Goal: Task Accomplishment & Management: Use online tool/utility

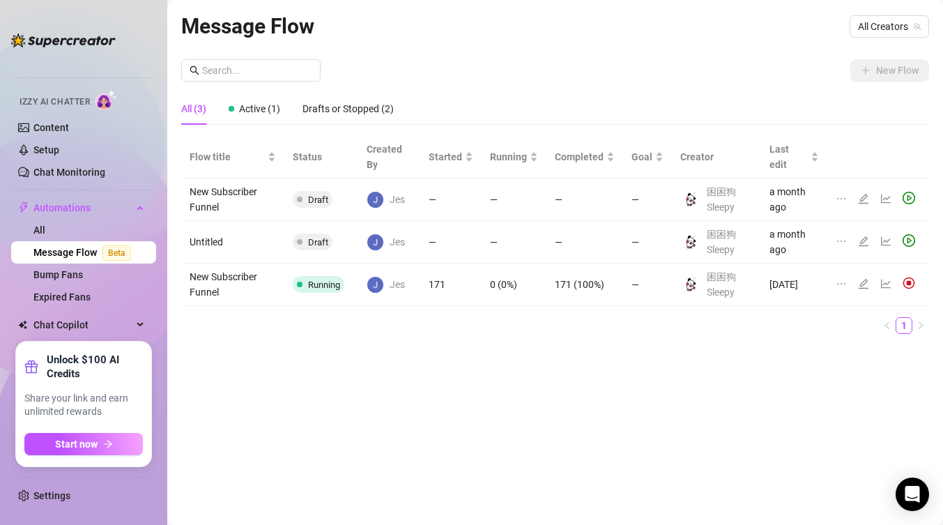
click at [416, 331] on ul "1" at bounding box center [555, 325] width 748 height 17
click at [607, 294] on td "171 (100%)" at bounding box center [585, 285] width 77 height 43
click at [868, 284] on icon "edit" at bounding box center [863, 283] width 11 height 11
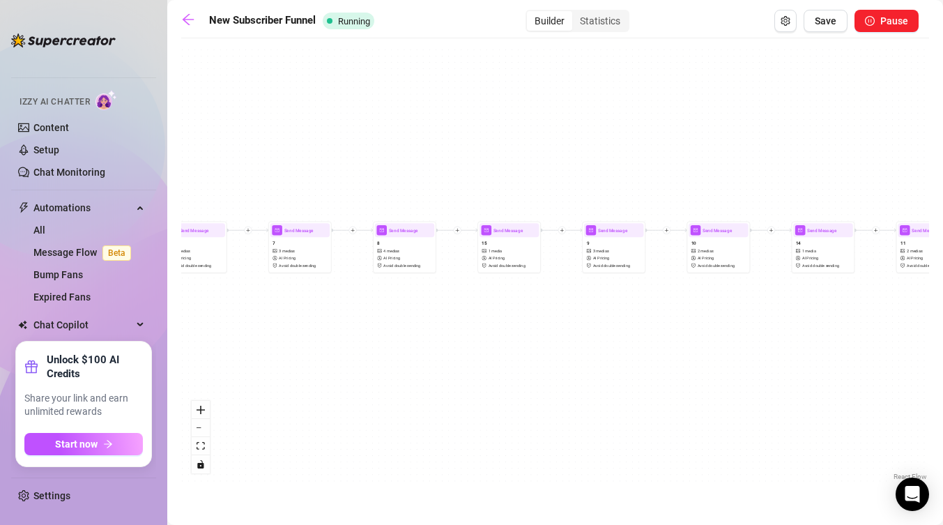
click at [720, 344] on div "Send Message 17 1 media AI Pricing Avoid double sending Send Message 16 2 media…" at bounding box center [555, 264] width 748 height 439
drag, startPoint x: 501, startPoint y: 347, endPoint x: 490, endPoint y: 348, distance: 10.5
click at [490, 348] on div "Send Message 17 1 media AI Pricing Avoid double sending Send Message 16 2 media…" at bounding box center [555, 264] width 748 height 439
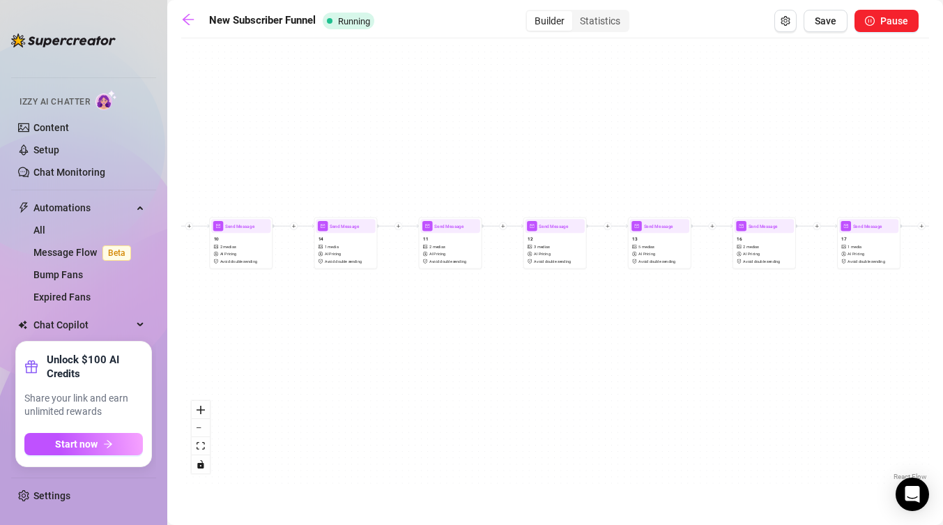
drag, startPoint x: 797, startPoint y: 342, endPoint x: 318, endPoint y: 338, distance: 479.0
click at [318, 338] on div "Send Message 17 1 media AI Pricing Avoid double sending Send Message 16 2 media…" at bounding box center [555, 264] width 748 height 439
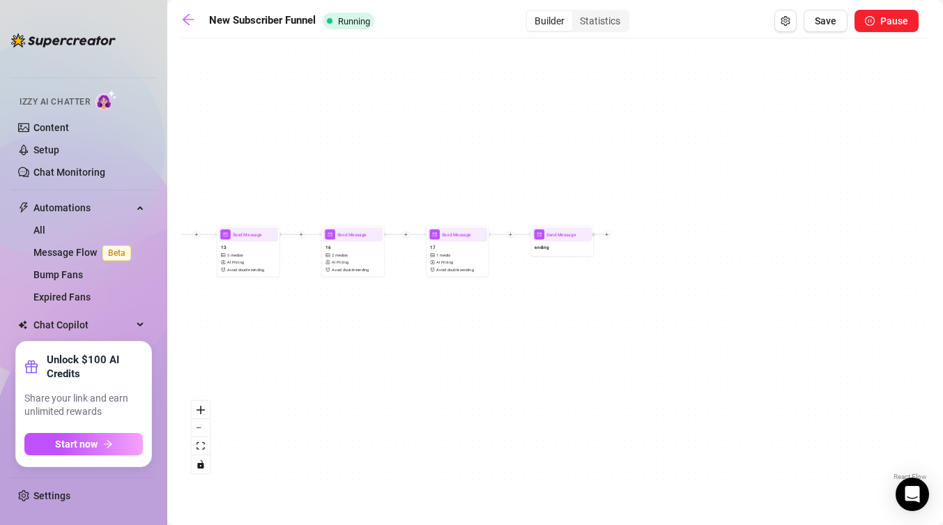
drag, startPoint x: 694, startPoint y: 298, endPoint x: 266, endPoint y: 312, distance: 428.3
click at [266, 312] on div "Send Message 17 1 media AI Pricing Avoid double sending Send Message 16 2 media…" at bounding box center [555, 264] width 748 height 439
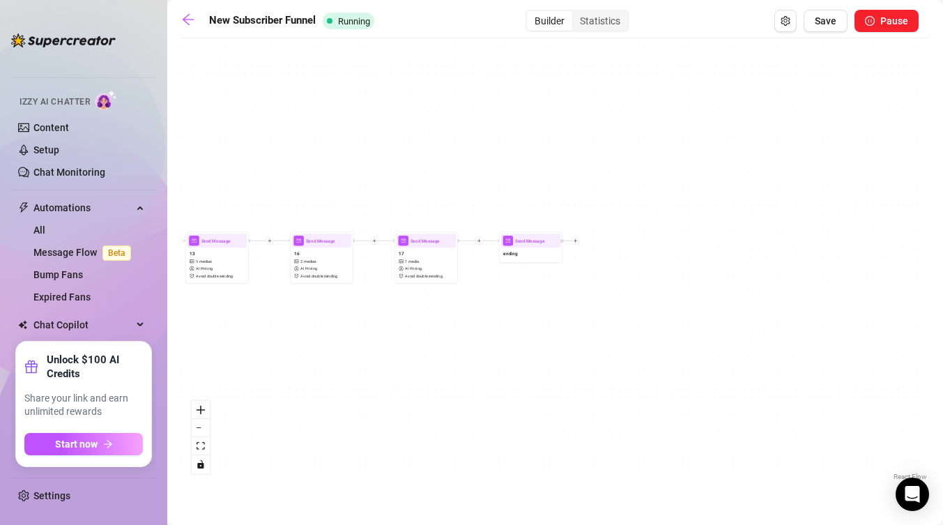
click at [526, 341] on div "Send Message 17 1 media AI Pricing Avoid double sending Send Message 16 2 media…" at bounding box center [555, 264] width 748 height 439
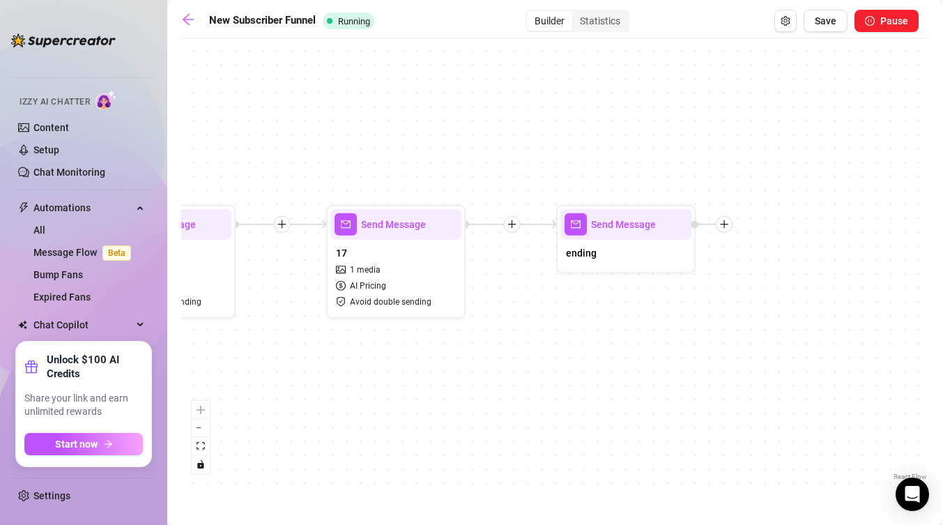
drag, startPoint x: 531, startPoint y: 317, endPoint x: 622, endPoint y: 400, distance: 122.9
click at [622, 400] on div "Send Message 17 1 media AI Pricing Avoid double sending Send Message 16 2 media…" at bounding box center [555, 264] width 748 height 439
click at [515, 225] on div at bounding box center [509, 225] width 17 height 17
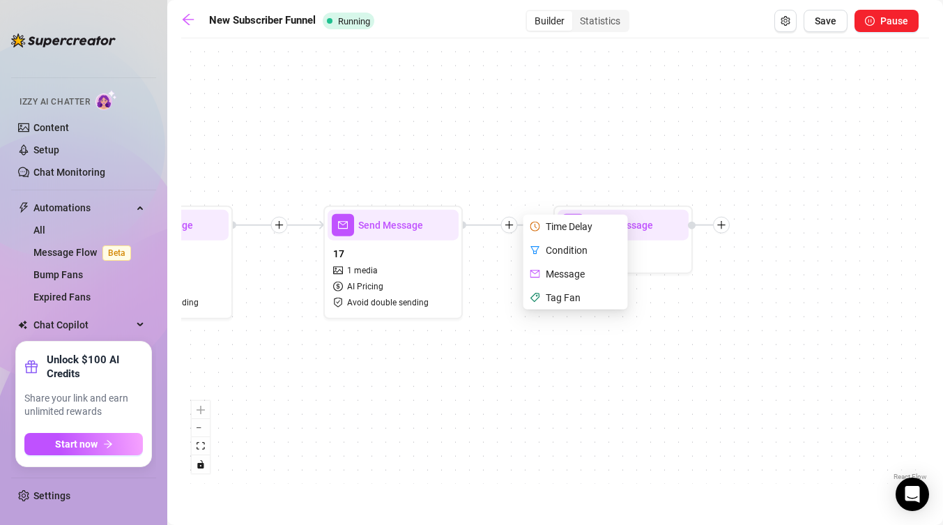
click at [566, 275] on div "Message" at bounding box center [577, 274] width 102 height 24
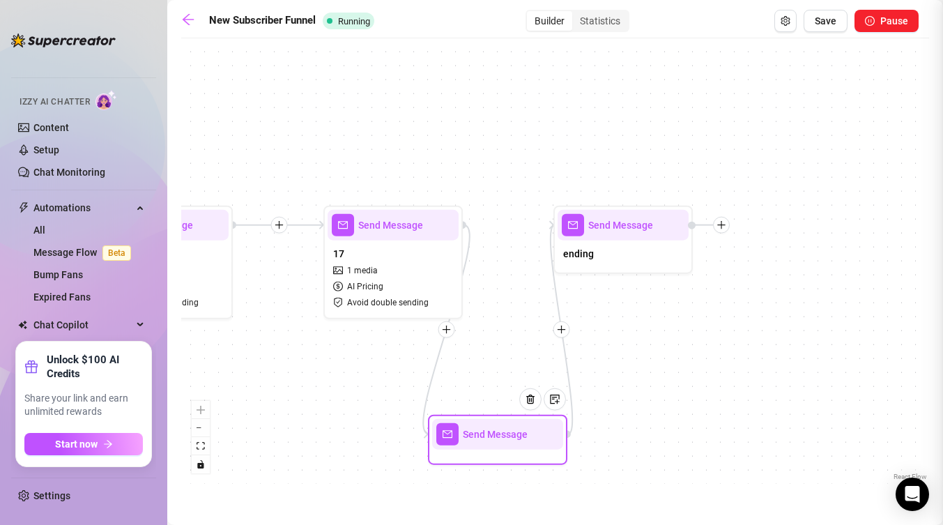
type textarea "Write your message here"
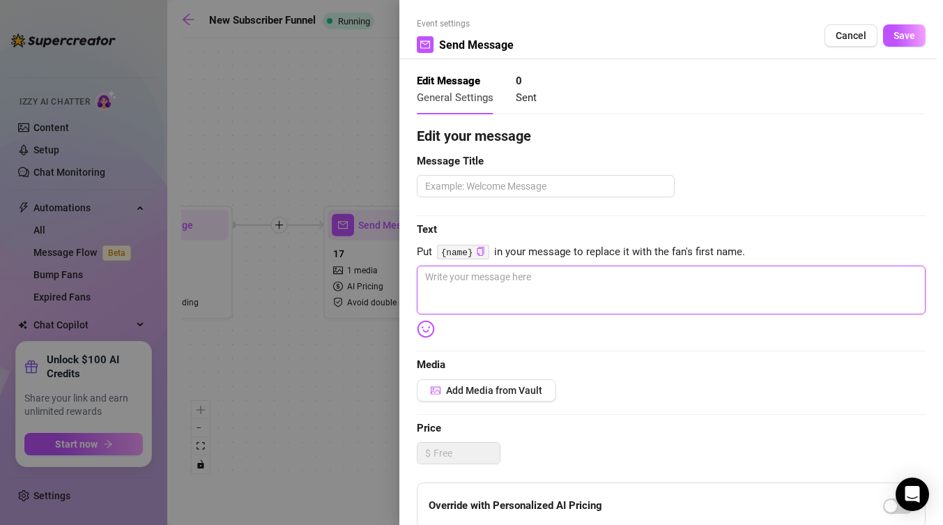
click at [464, 271] on textarea at bounding box center [671, 290] width 509 height 49
click at [485, 291] on textarea at bounding box center [671, 290] width 509 height 49
paste textarea "七夕快乐哦！小情侣的日常sex大放送～女上喷水💦 双视角后入 👋job射到全身🥺 Happy CHN [DATE]! A daily s*x of te*n …"
type textarea "七夕快乐哦！小情侣的日常sex大放送～女上喷水💦 双视角后入 👋job射到全身🥺 Happy CHN [DATE]! A daily s*x of te*n …"
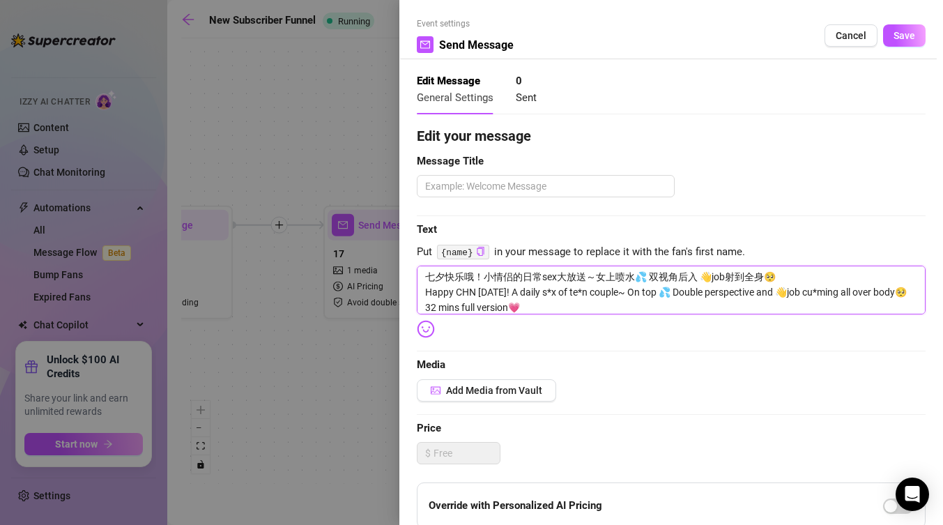
type textarea "七夕快乐哦！小情侣的日常sex大放送～女上喷水💦 双视角后入 👋job射到全身🥺 Happy CHN [DATE]! A daily s*x of te*n …"
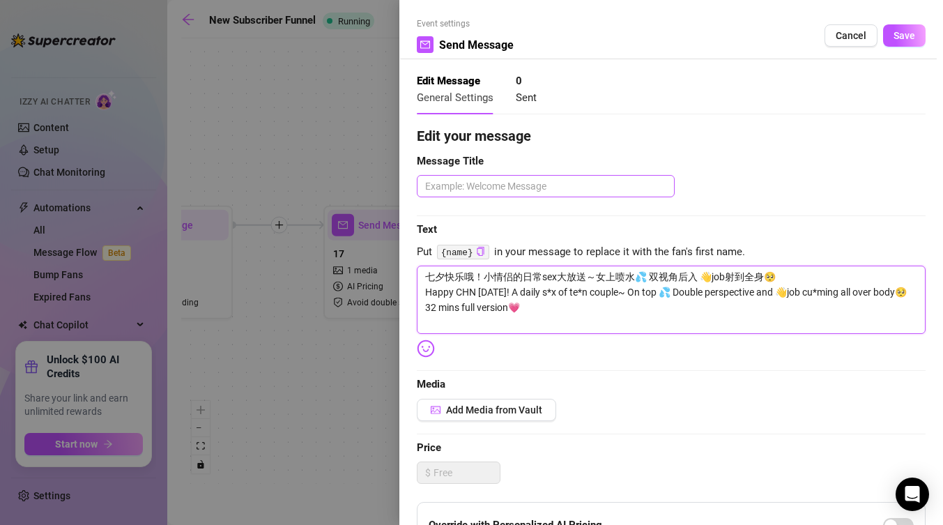
type textarea "七夕快乐哦！小情侣的日常sex大放送～女上喷水💦 双视角后入 👋job射到全身🥺 Happy CHN [DATE]! A daily s*x of te*n …"
click at [478, 182] on textarea at bounding box center [546, 186] width 258 height 22
type textarea "1"
type textarea "18"
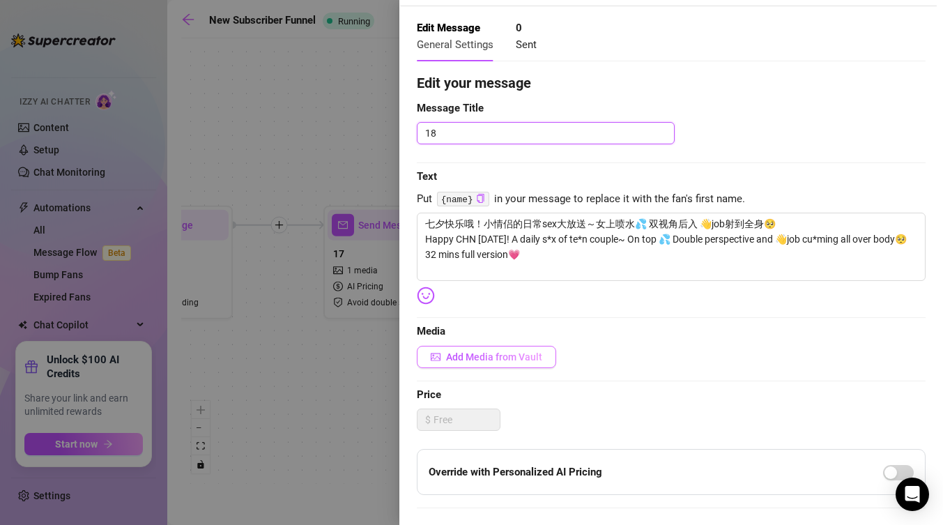
type textarea "18"
click at [522, 360] on span "Add Media from Vault" at bounding box center [494, 356] width 96 height 11
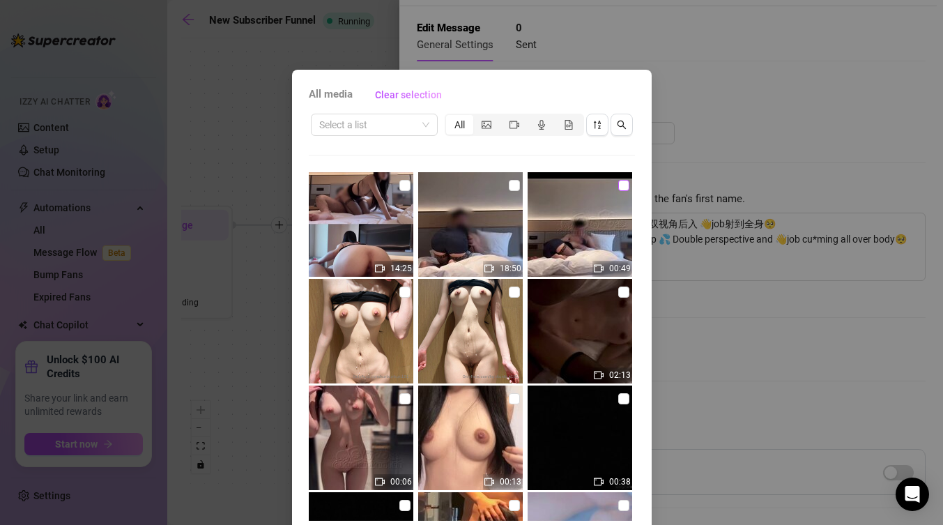
click at [620, 185] on input "checkbox" at bounding box center [623, 185] width 11 height 11
checkbox input "true"
click at [509, 189] on input "checkbox" at bounding box center [514, 185] width 11 height 11
checkbox input "true"
click at [406, 184] on input "checkbox" at bounding box center [405, 185] width 11 height 11
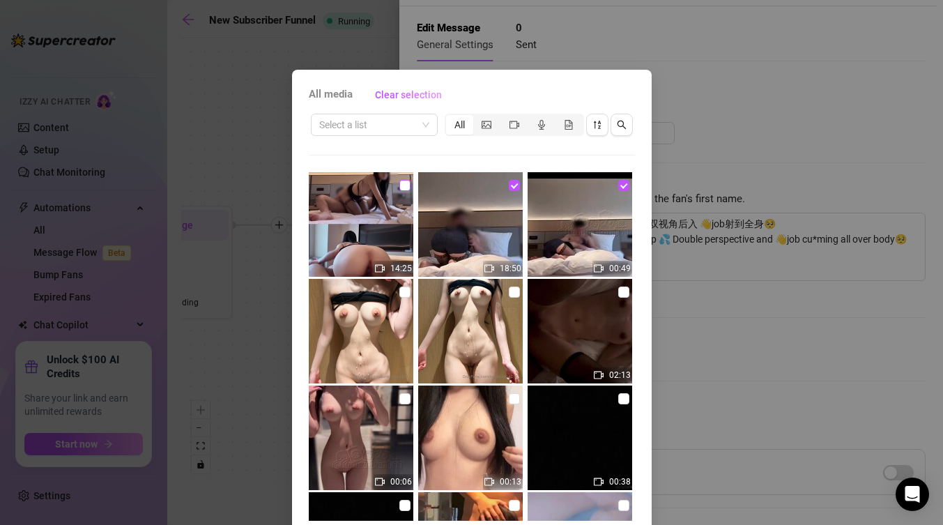
checkbox input "true"
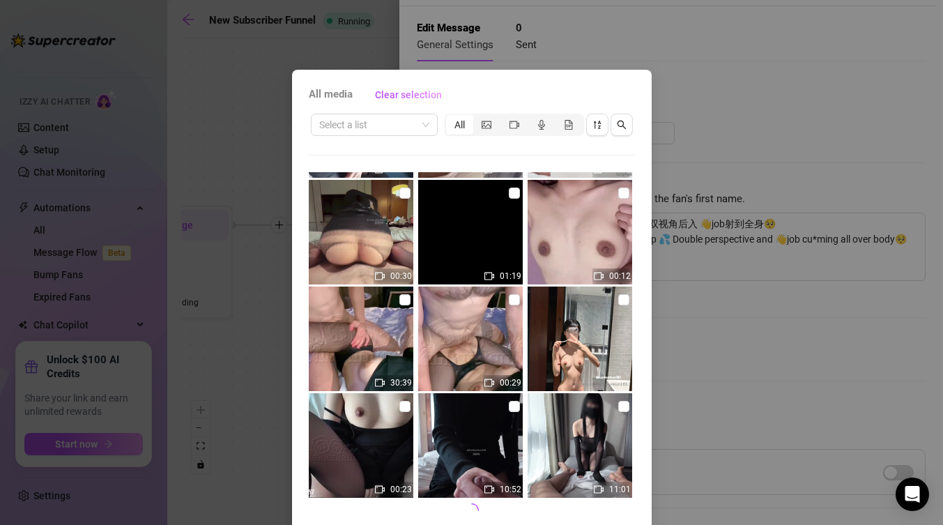
scroll to position [57, 0]
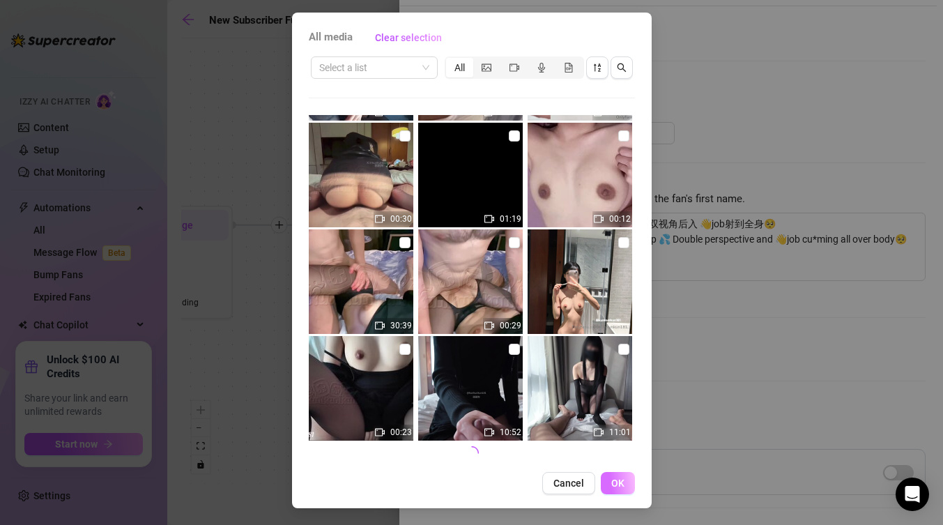
click at [615, 486] on span "OK" at bounding box center [618, 483] width 13 height 11
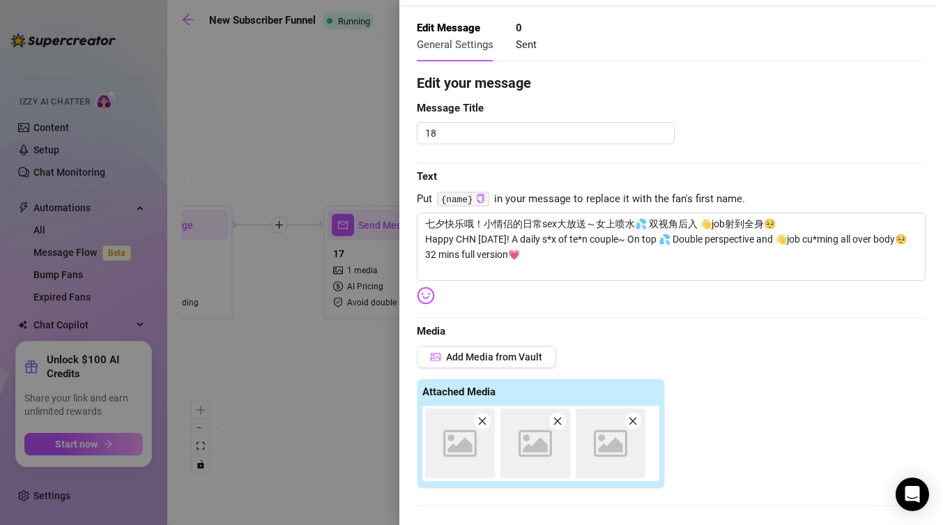
scroll to position [336, 0]
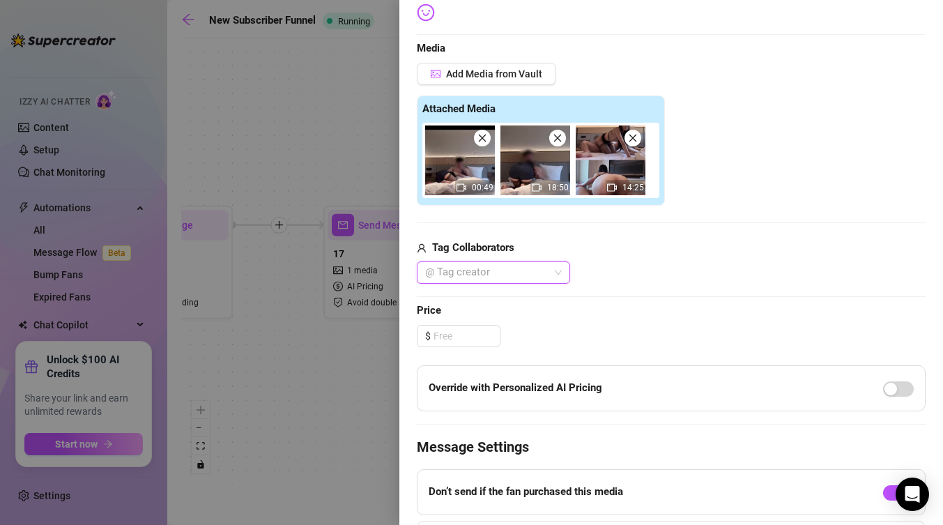
click at [508, 277] on div at bounding box center [486, 273] width 133 height 20
click at [523, 305] on div "[PERSON_NAME]" at bounding box center [493, 300] width 131 height 15
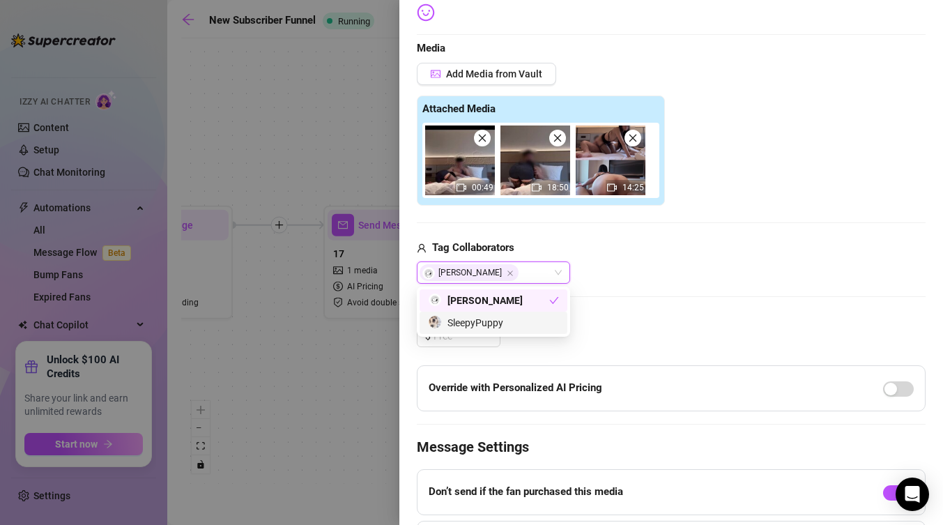
click at [598, 319] on span "Price" at bounding box center [671, 311] width 509 height 17
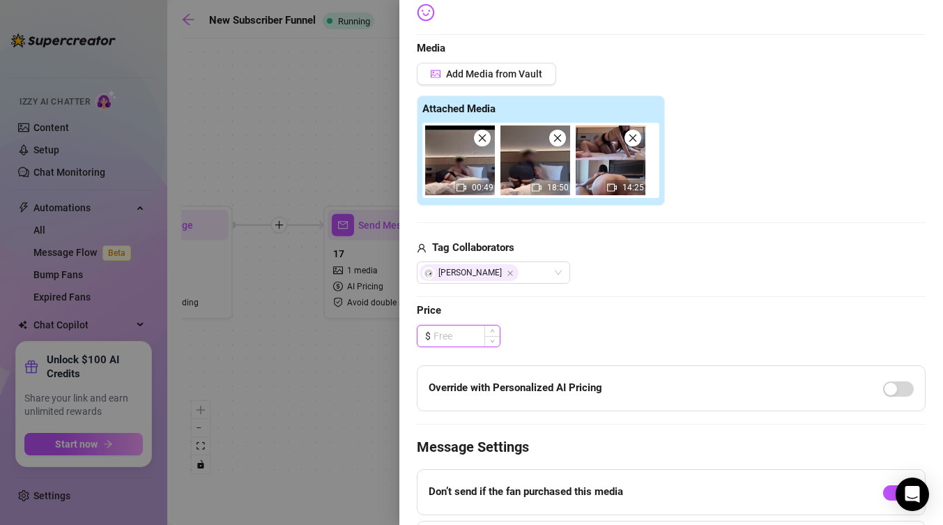
click at [465, 337] on input at bounding box center [467, 336] width 66 height 21
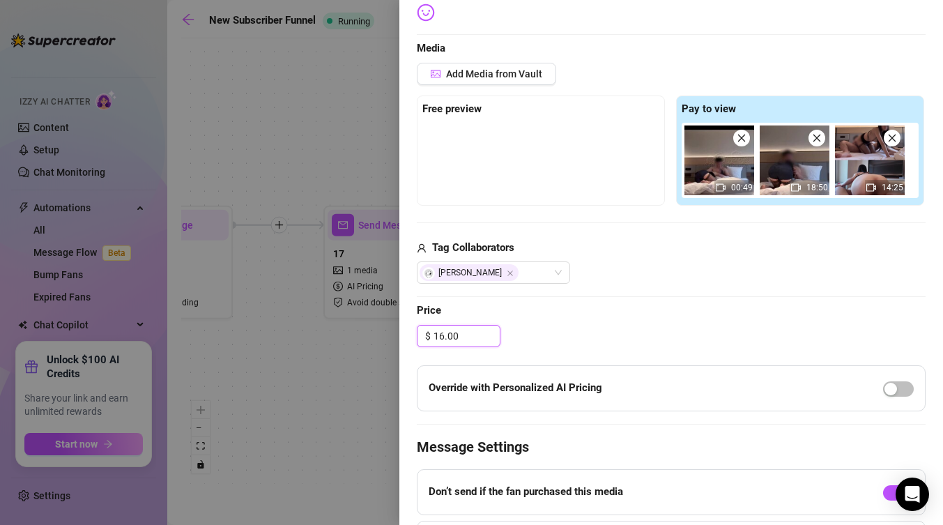
click at [443, 339] on input "16.00" at bounding box center [467, 336] width 66 height 21
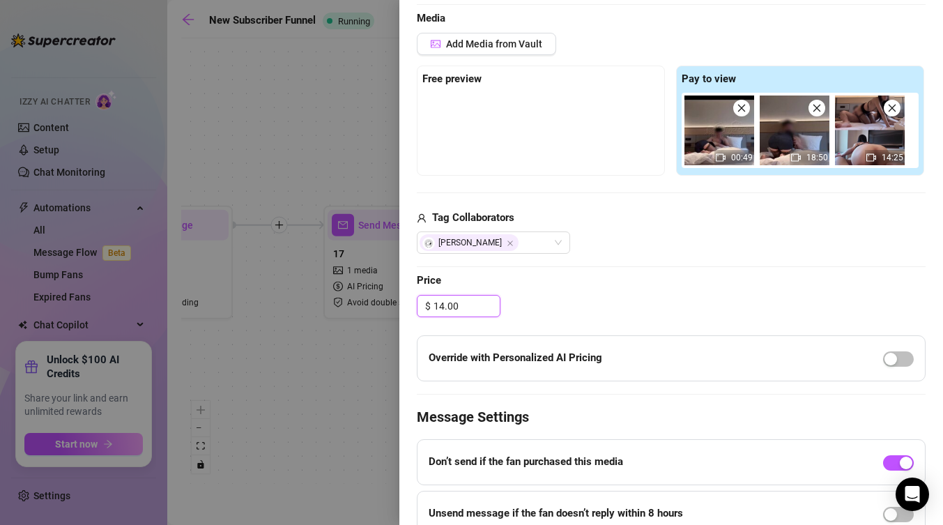
scroll to position [389, 0]
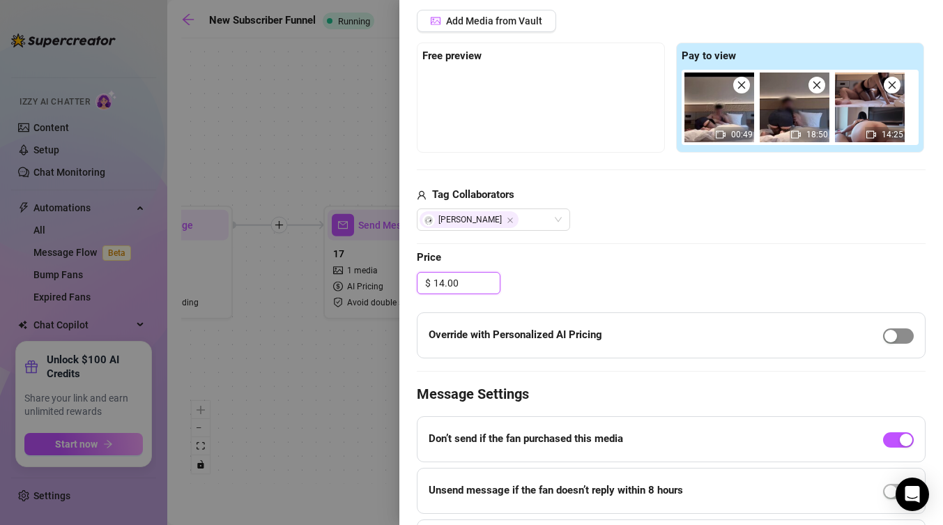
type input "14.00"
click at [888, 330] on div "button" at bounding box center [891, 336] width 13 height 13
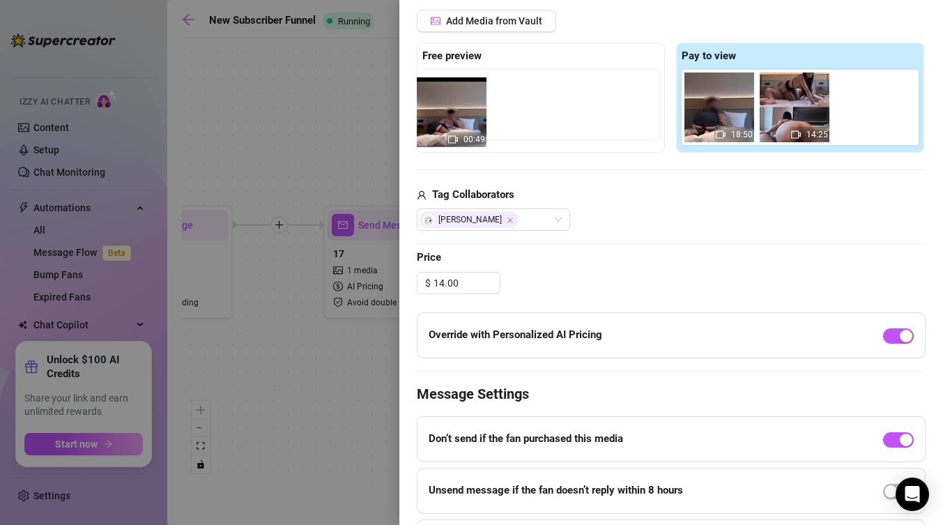
drag, startPoint x: 719, startPoint y: 116, endPoint x: 445, endPoint y: 121, distance: 274.1
click at [445, 121] on div "Free preview Pay to view 00:49 18:50 14:25" at bounding box center [671, 98] width 509 height 110
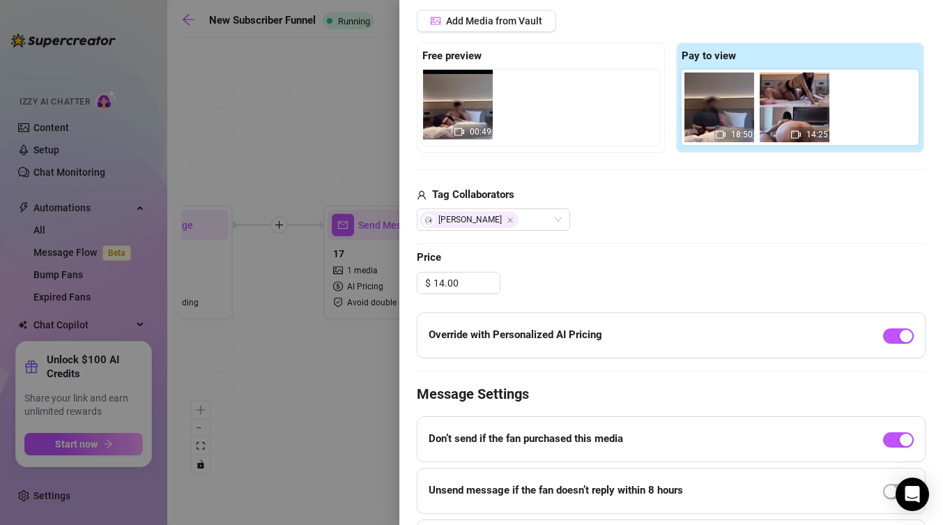
drag, startPoint x: 712, startPoint y: 113, endPoint x: 445, endPoint y: 110, distance: 267.1
click at [445, 110] on div "Free preview Pay to view 00:49 18:50 14:25" at bounding box center [671, 98] width 509 height 110
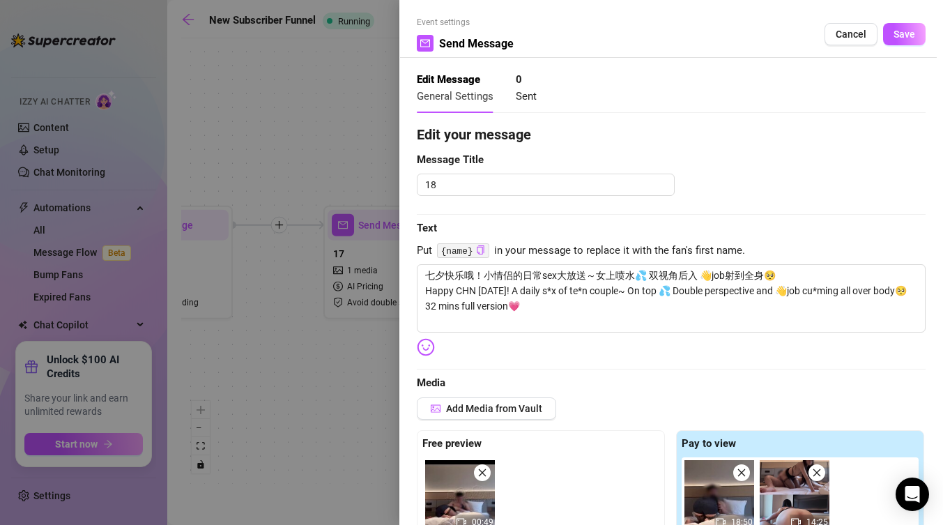
scroll to position [0, 0]
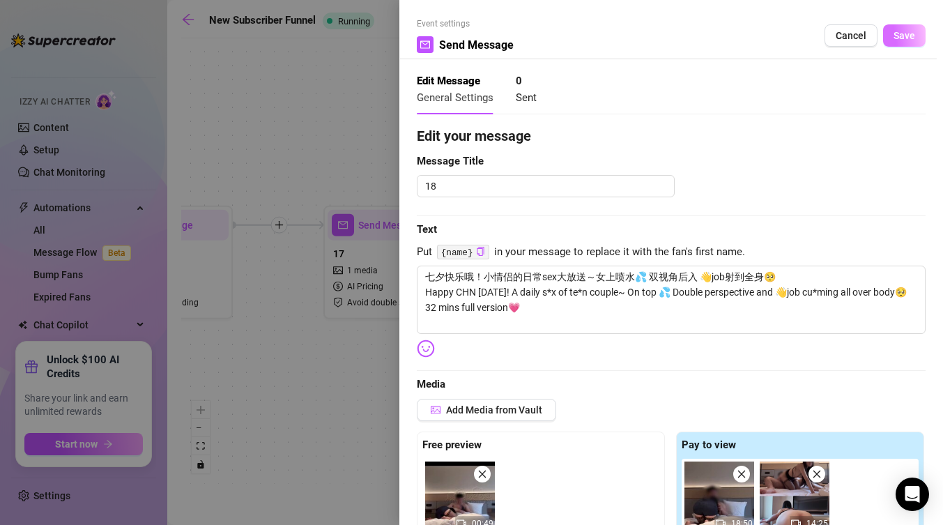
click at [907, 30] on span "Save" at bounding box center [905, 35] width 22 height 11
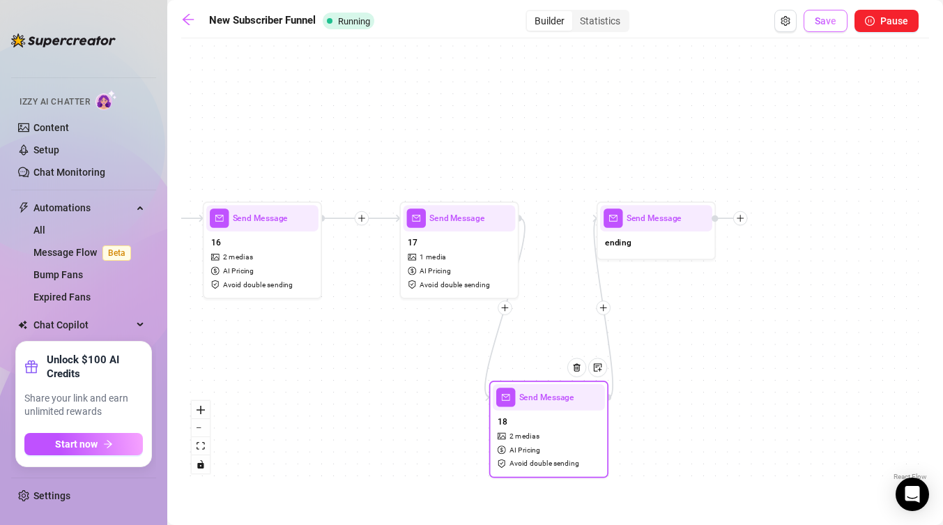
click at [831, 24] on span "Save" at bounding box center [826, 20] width 22 height 11
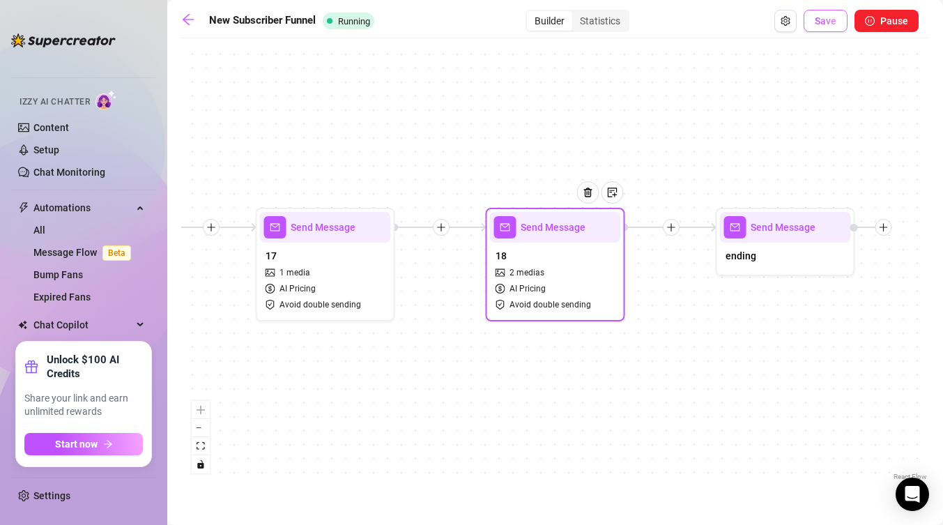
click at [825, 26] on span "Save" at bounding box center [826, 20] width 22 height 11
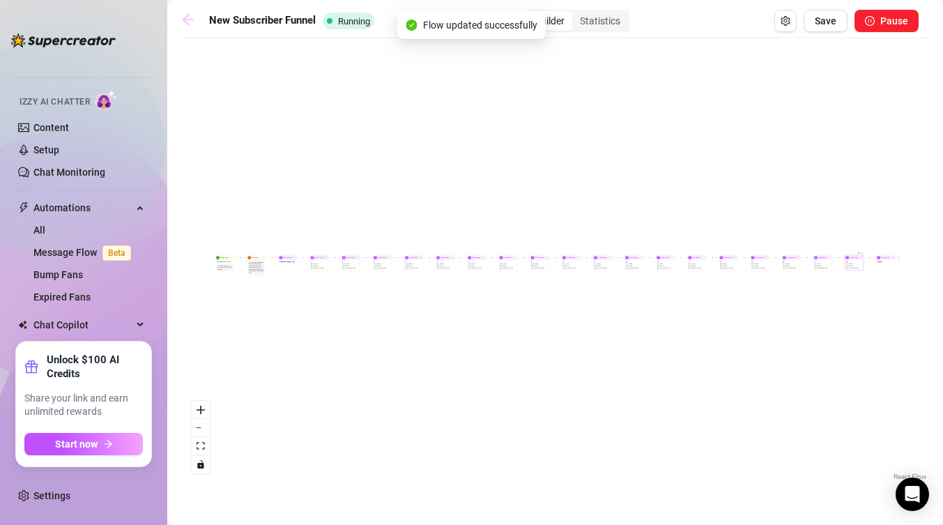
click at [190, 20] on icon "arrow-left" at bounding box center [188, 20] width 14 height 14
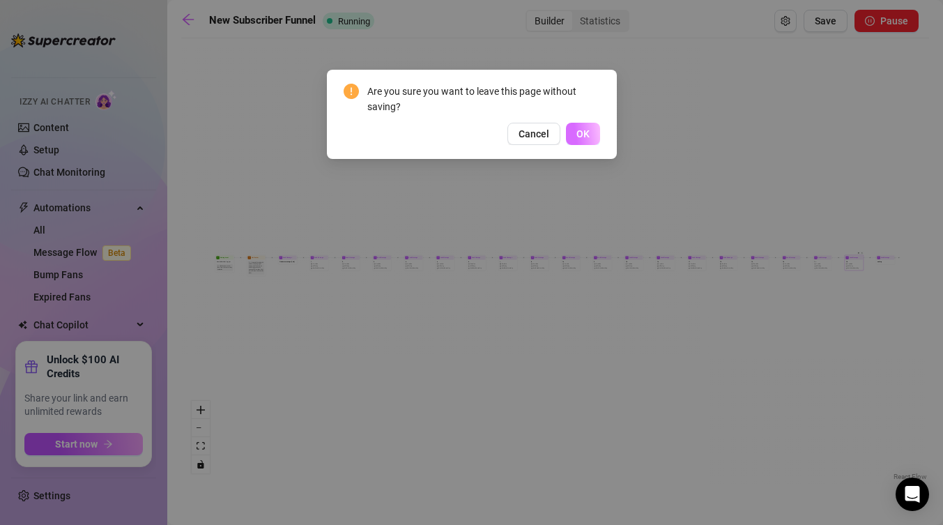
click at [592, 136] on button "OK" at bounding box center [583, 134] width 34 height 22
